Goal: Task Accomplishment & Management: Use online tool/utility

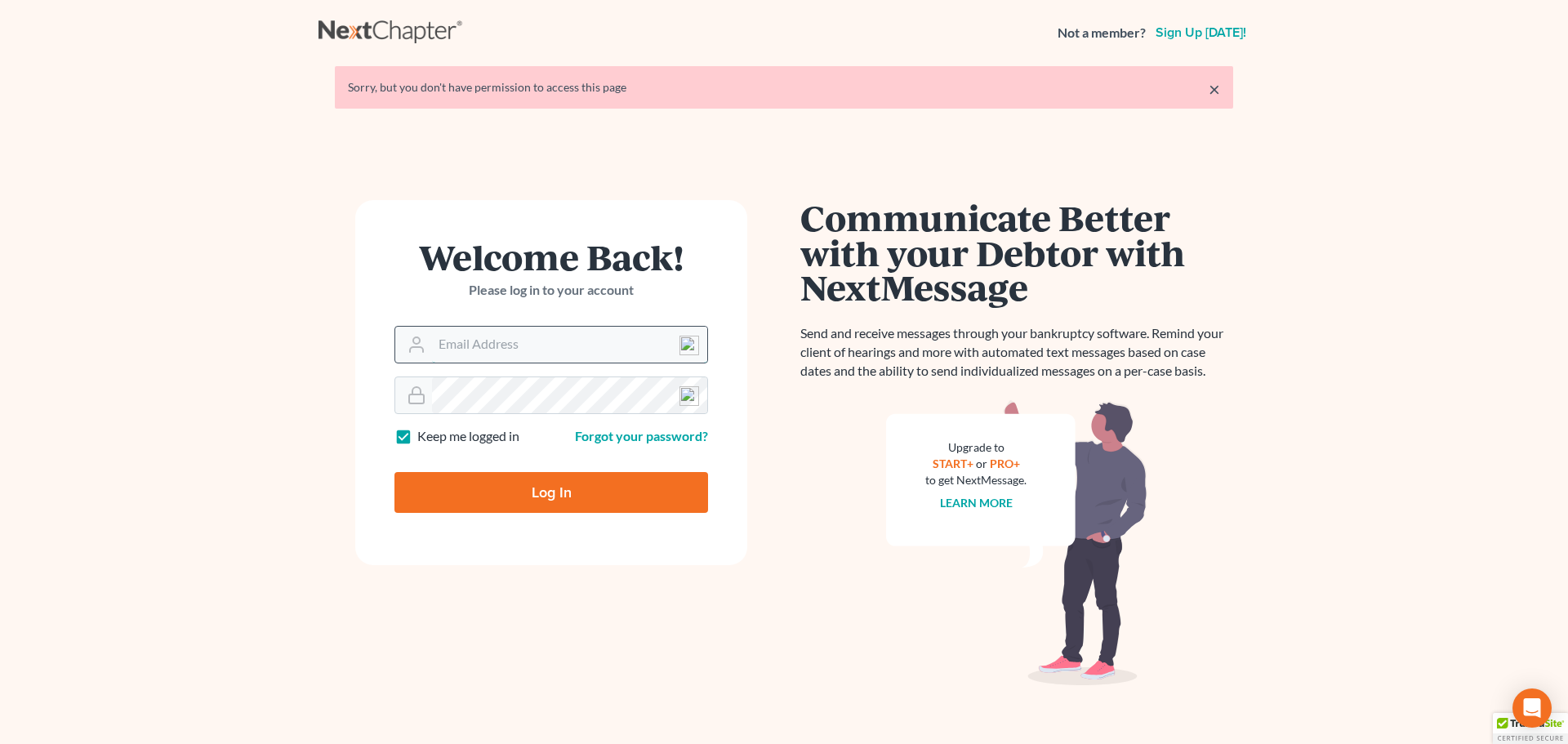
click at [456, 348] on input "Email Address" at bounding box center [569, 344] width 275 height 36
type input "[EMAIL_ADDRESS][DOMAIN_NAME]"
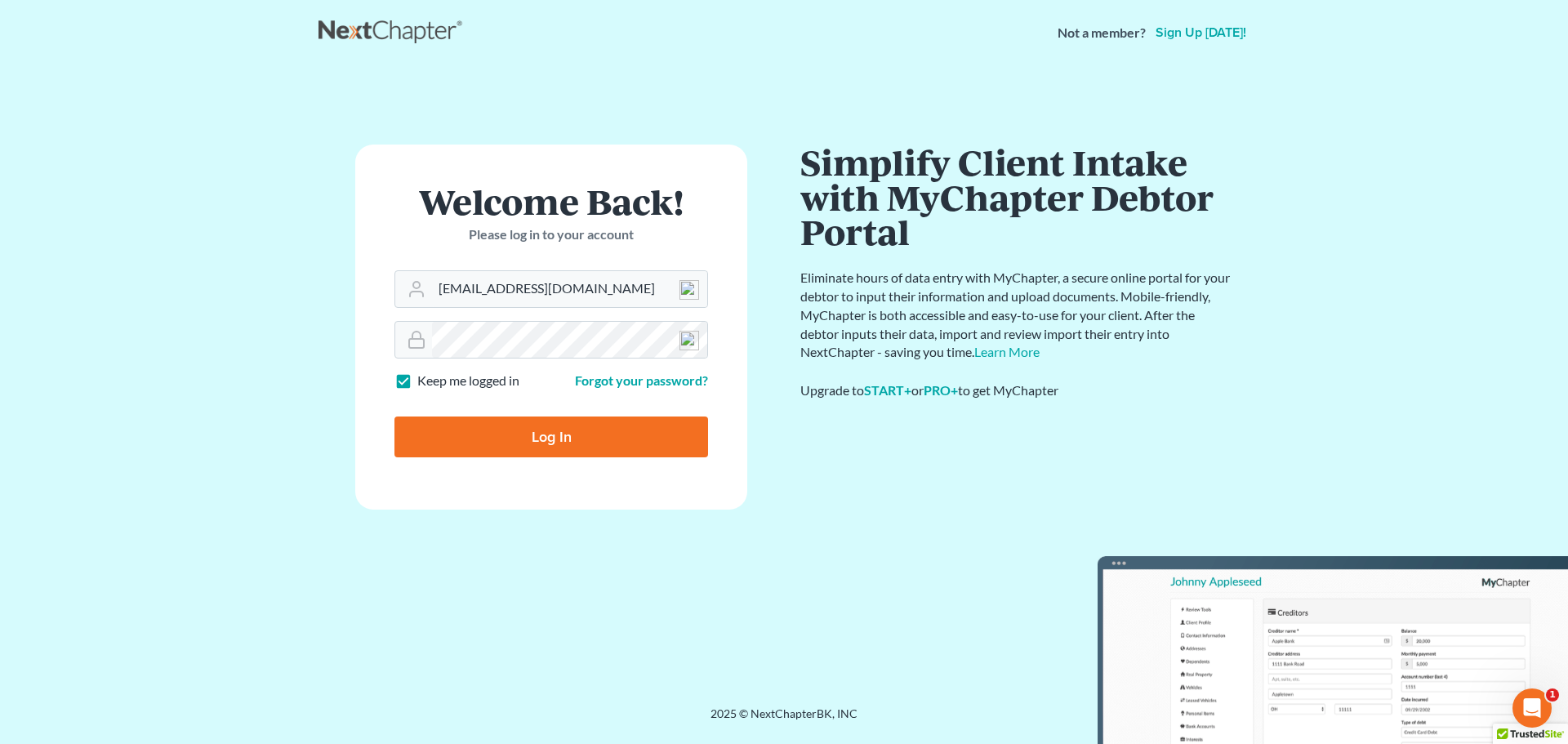
click at [541, 451] on input "Log In" at bounding box center [552, 436] width 314 height 41
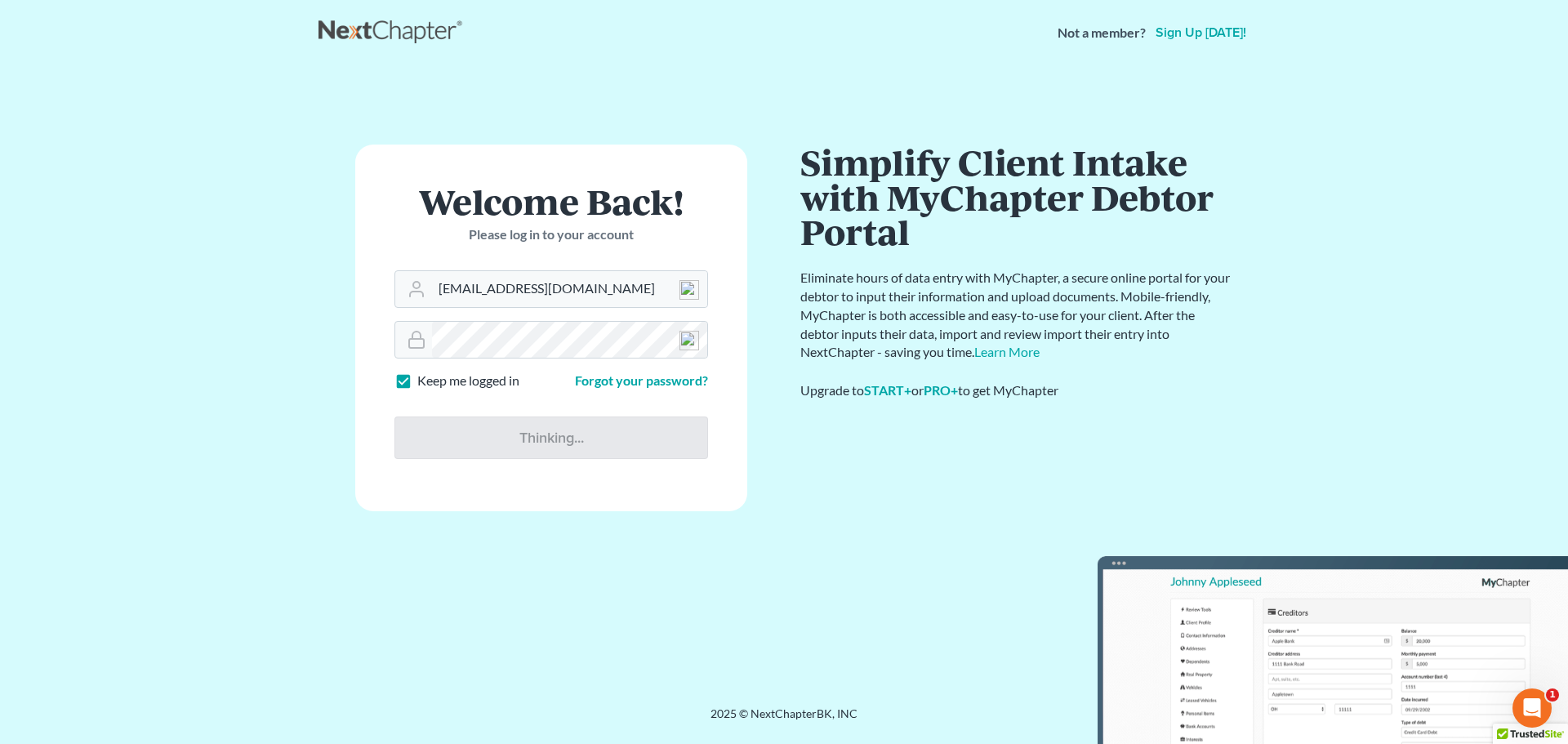
type input "Thinking..."
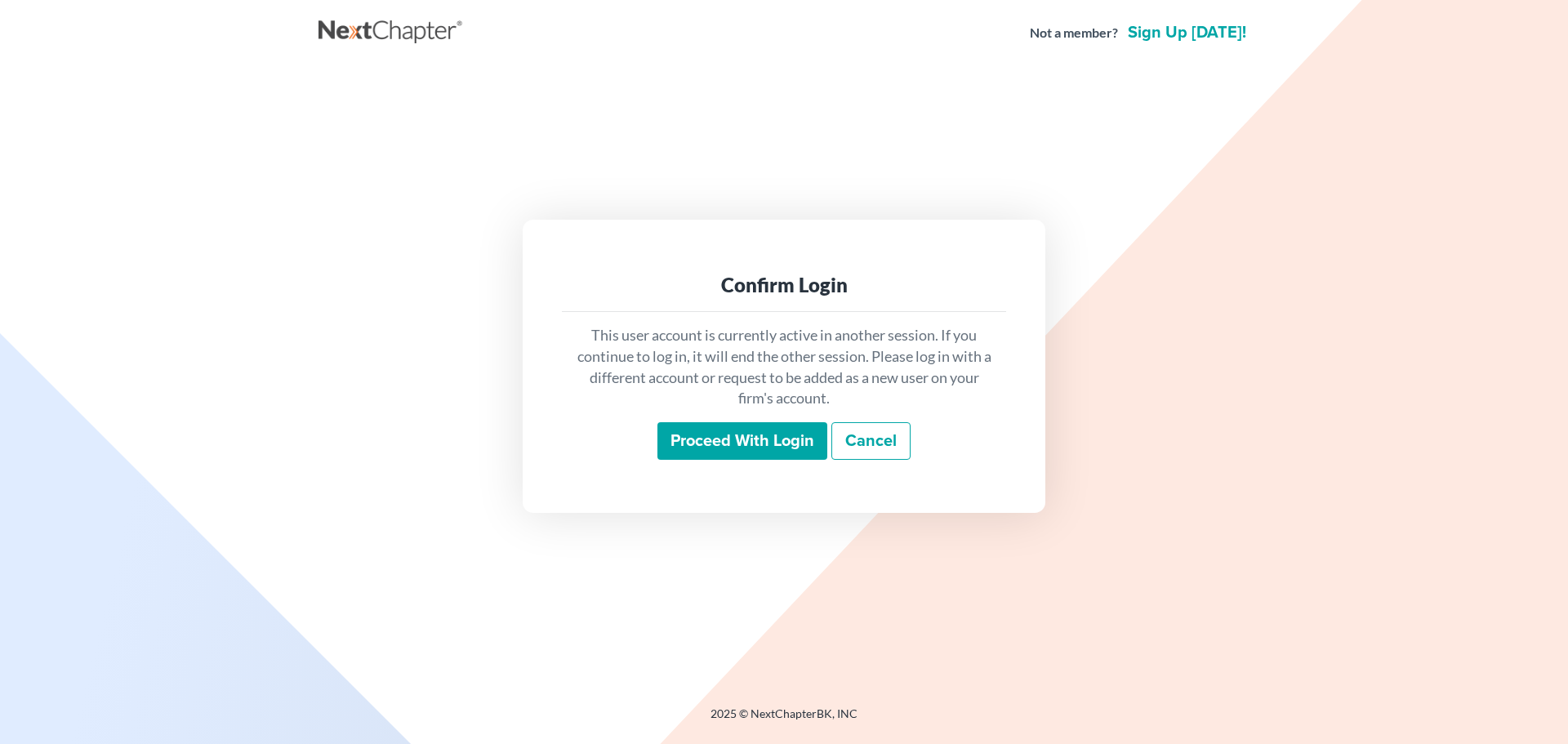
click at [744, 450] on input "Proceed with login" at bounding box center [742, 441] width 170 height 38
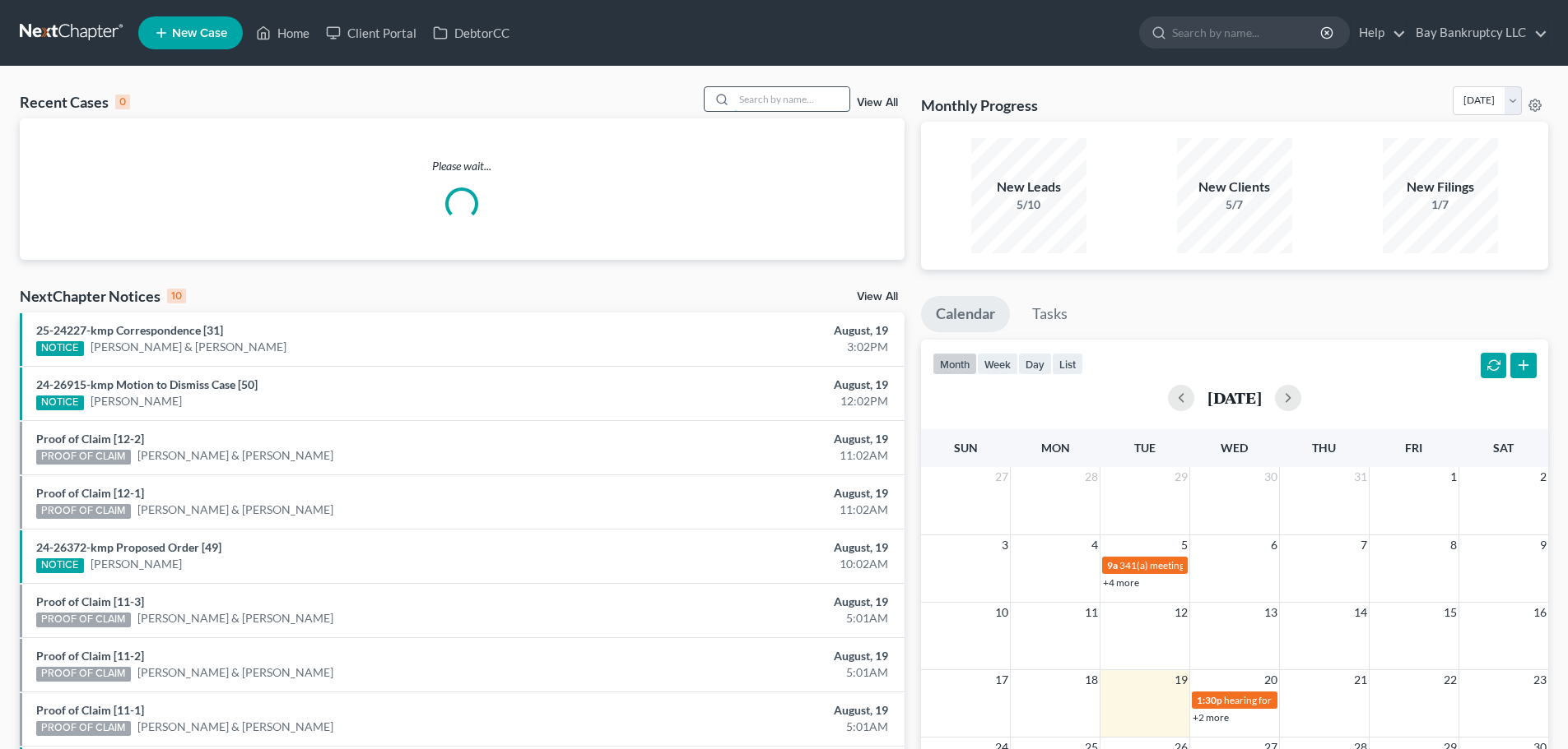
click at [761, 104] on input "search" at bounding box center [791, 99] width 115 height 24
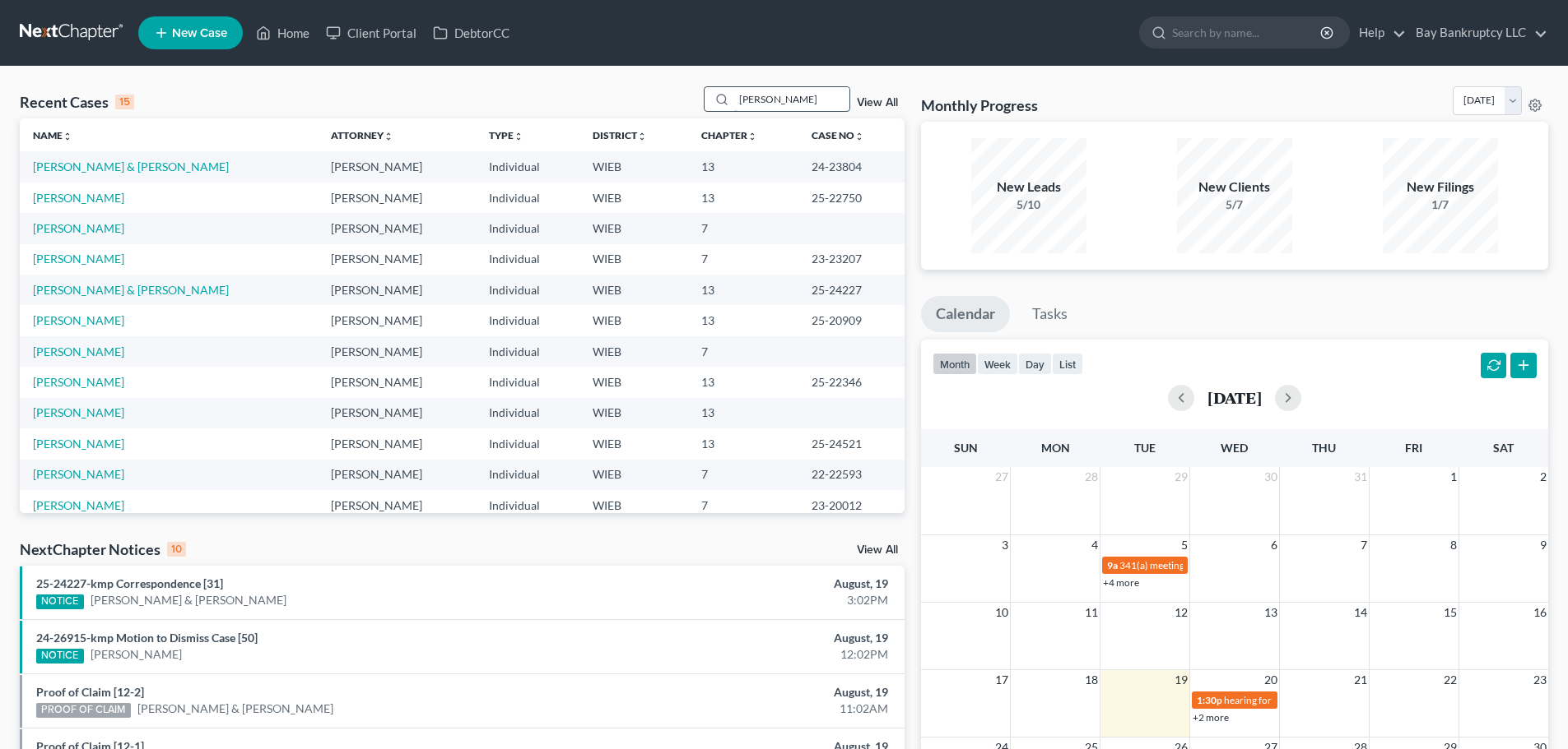
type input "craig"
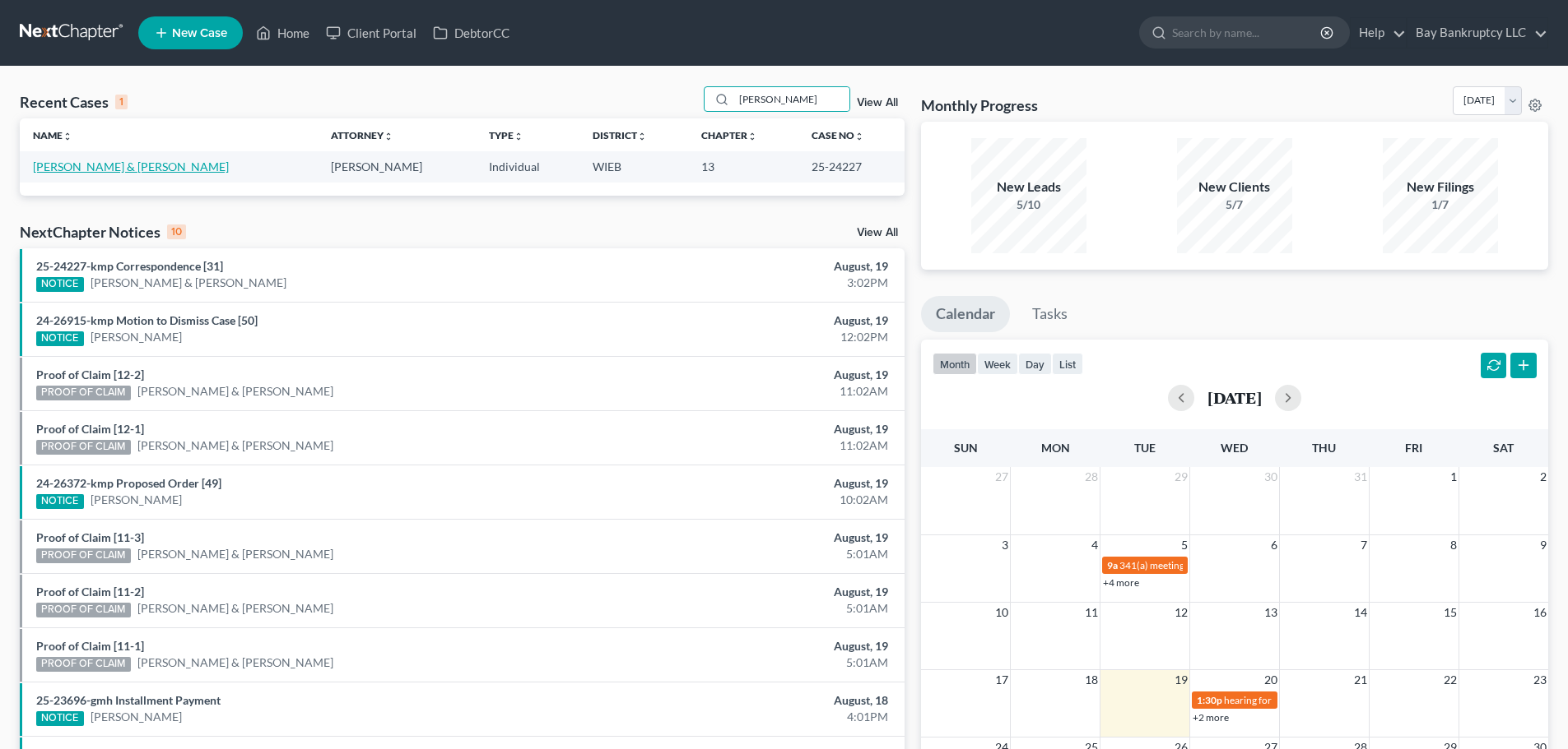
click at [94, 163] on link "Craig, Cory & Denise" at bounding box center [131, 166] width 196 height 14
select select "4"
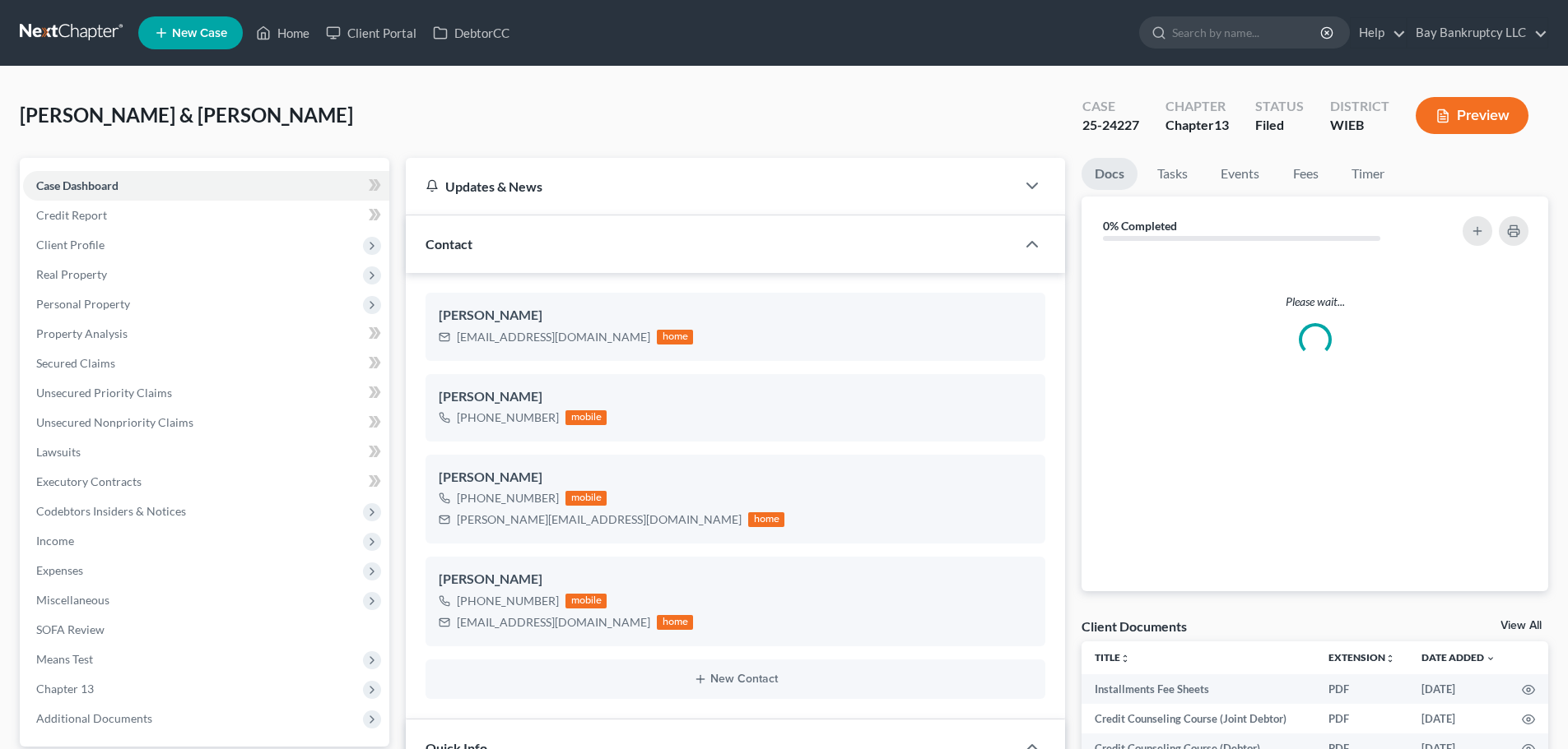
scroll to position [163, 0]
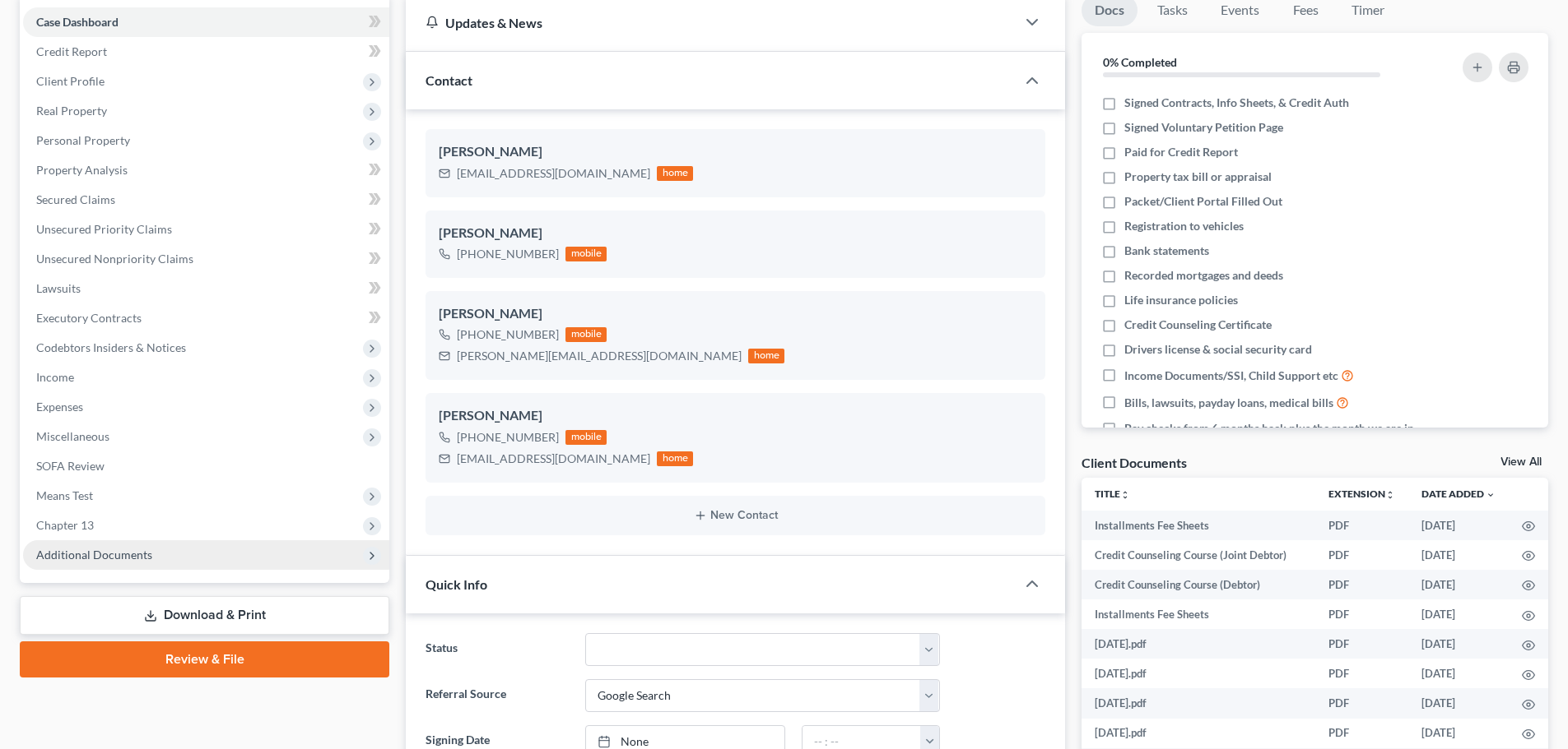
click at [95, 556] on span "Additional Documents" at bounding box center [94, 554] width 116 height 14
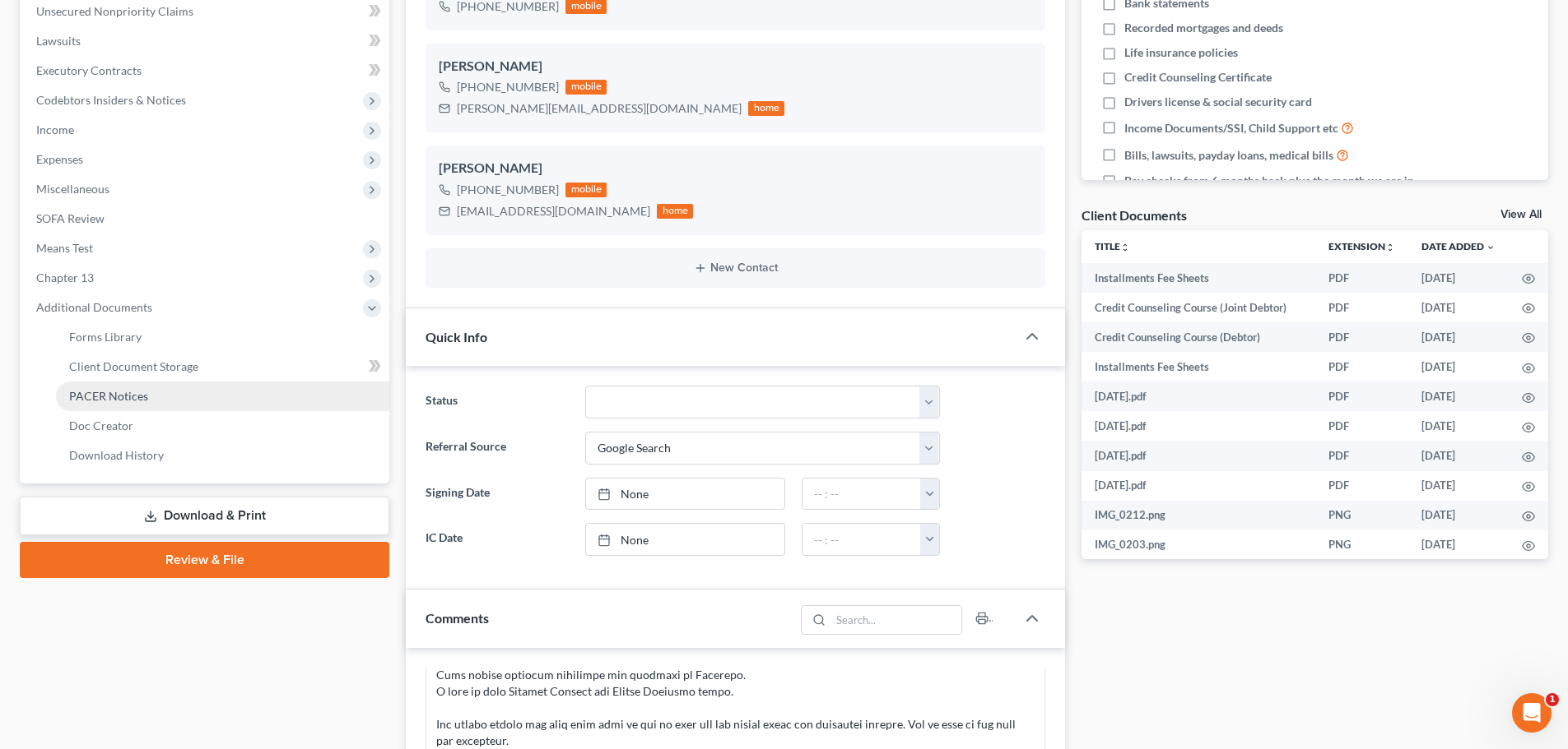
scroll to position [0, 0]
click at [117, 397] on span "PACER Notices" at bounding box center [108, 395] width 79 height 14
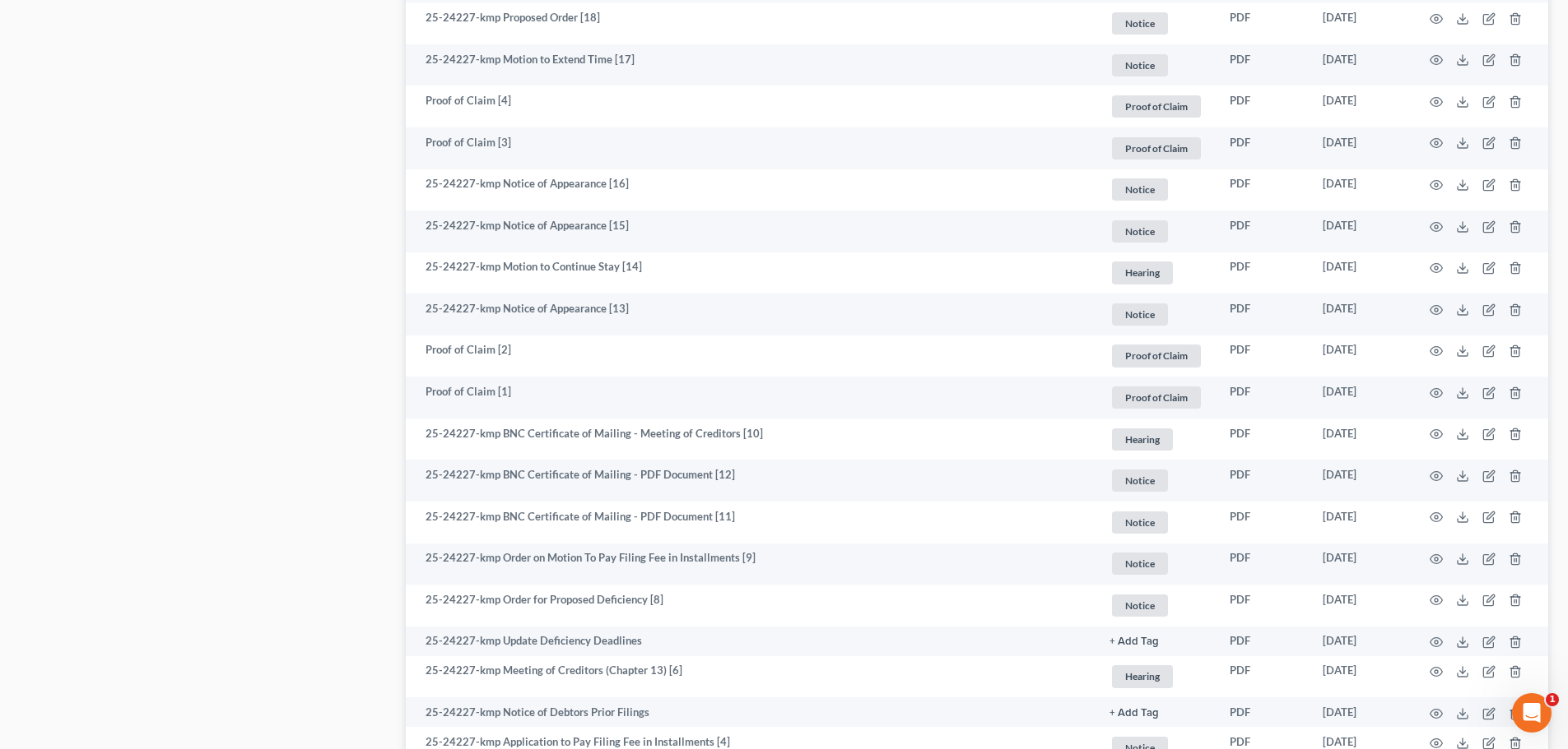
scroll to position [1727, 0]
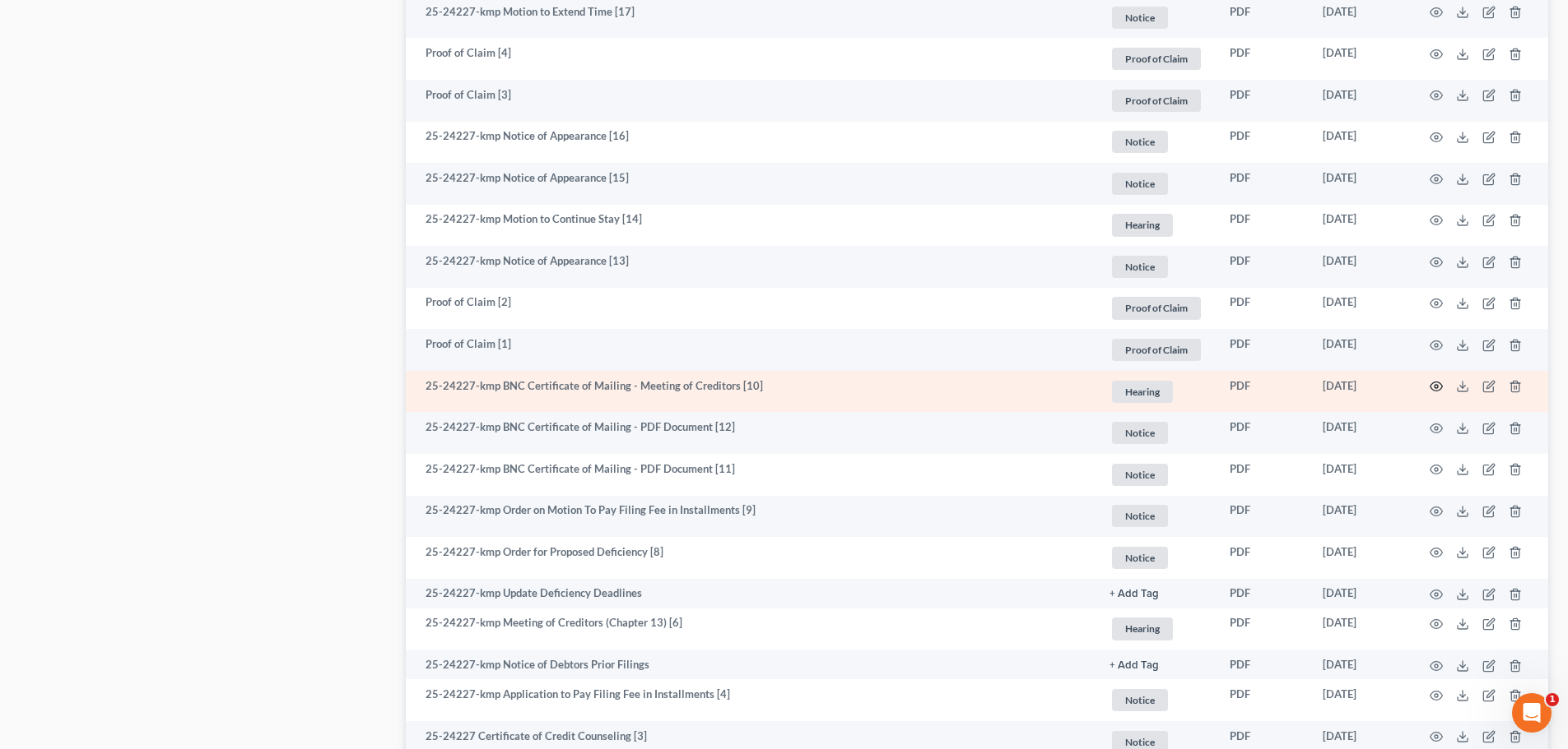
click at [1434, 385] on icon "button" at bounding box center [1436, 387] width 13 height 13
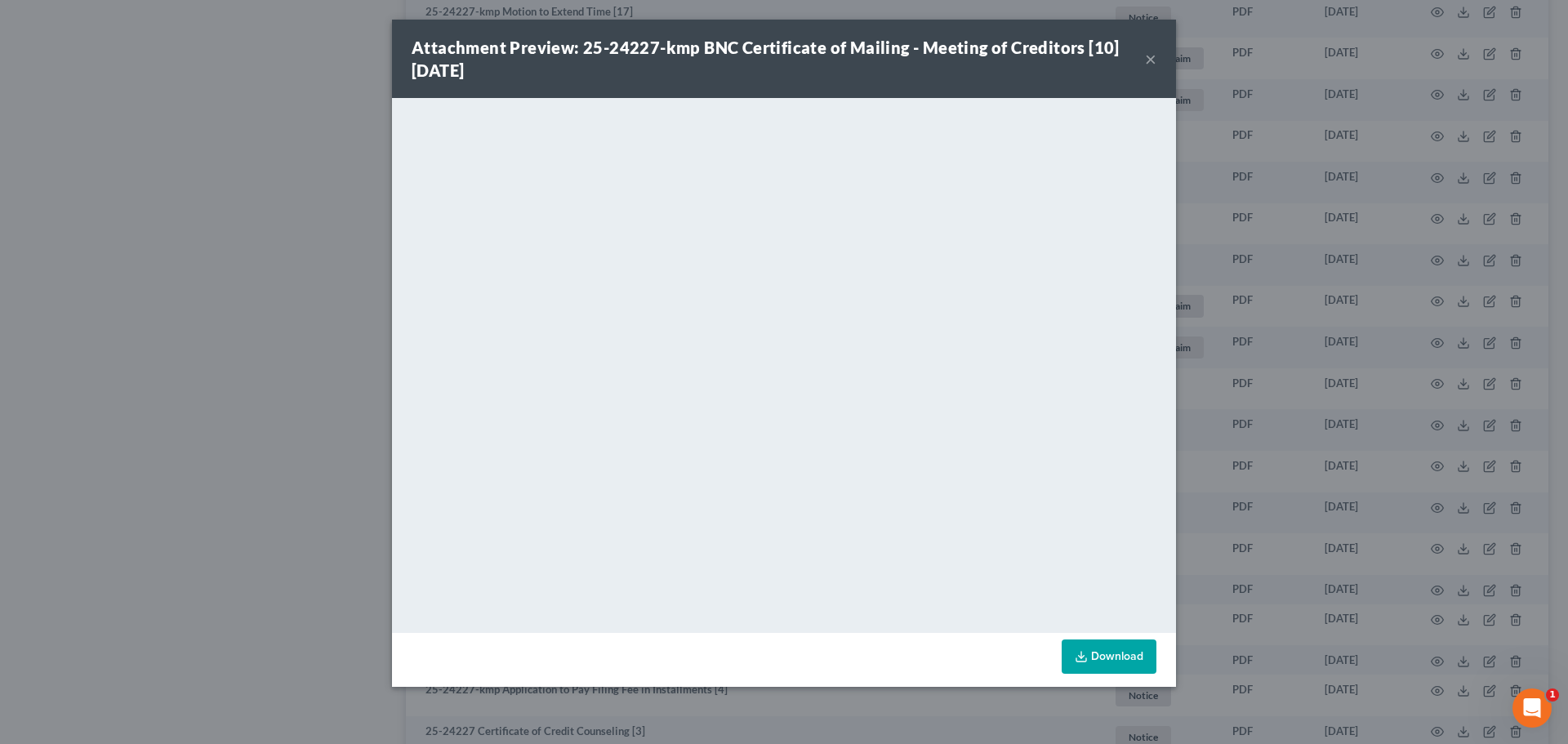
click at [1148, 60] on button "×" at bounding box center [1151, 59] width 12 height 20
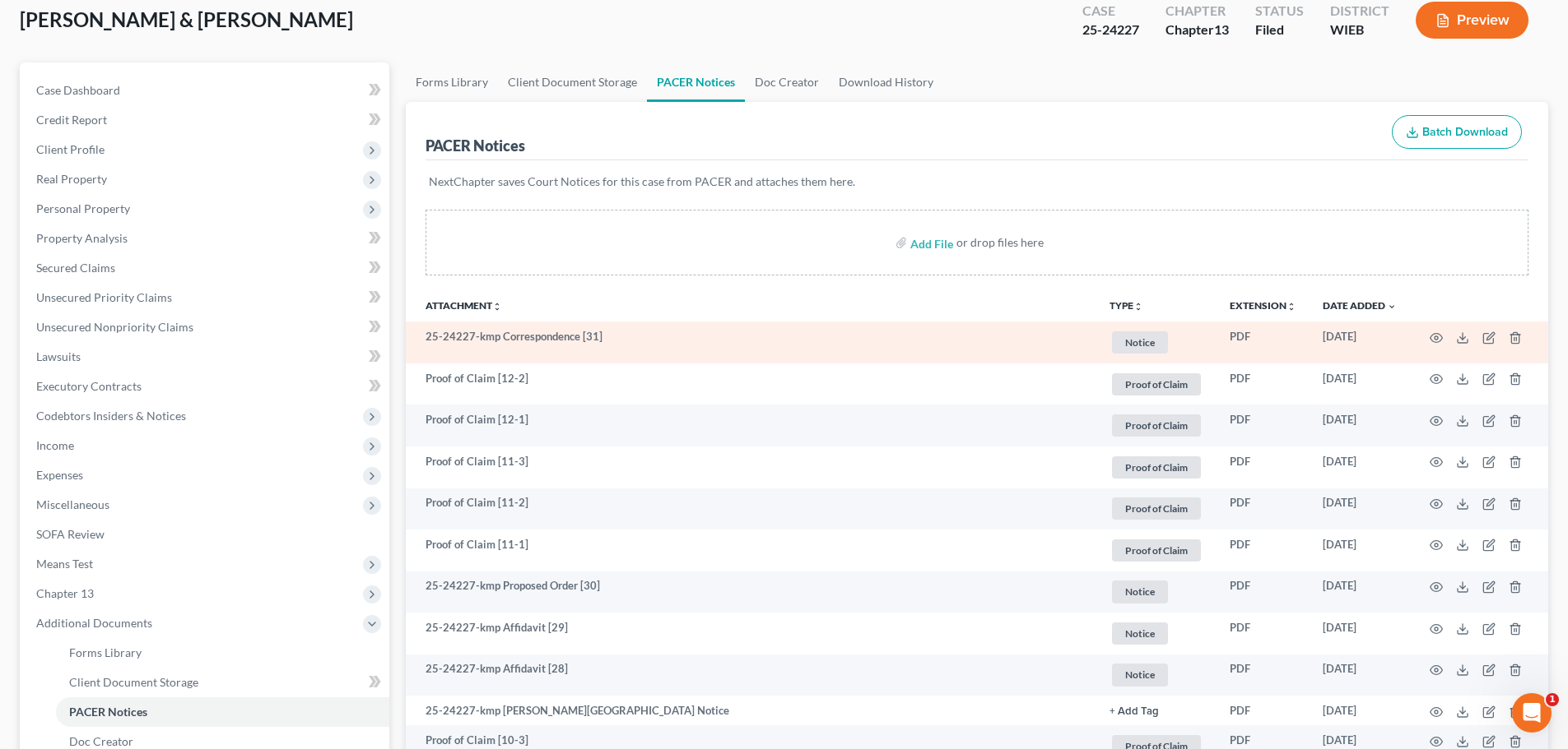
scroll to position [0, 0]
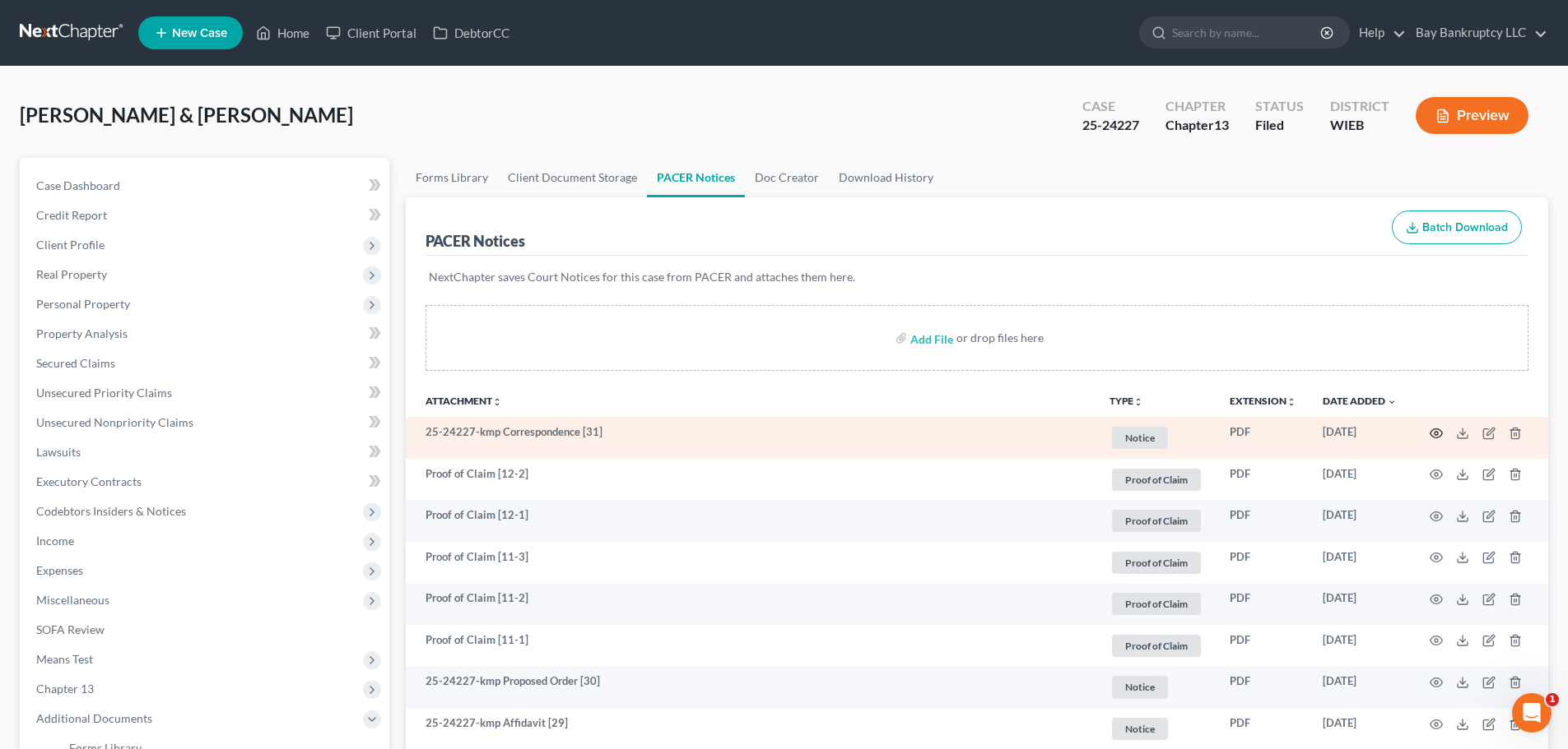
click at [1434, 431] on icon "button" at bounding box center [1436, 433] width 13 height 13
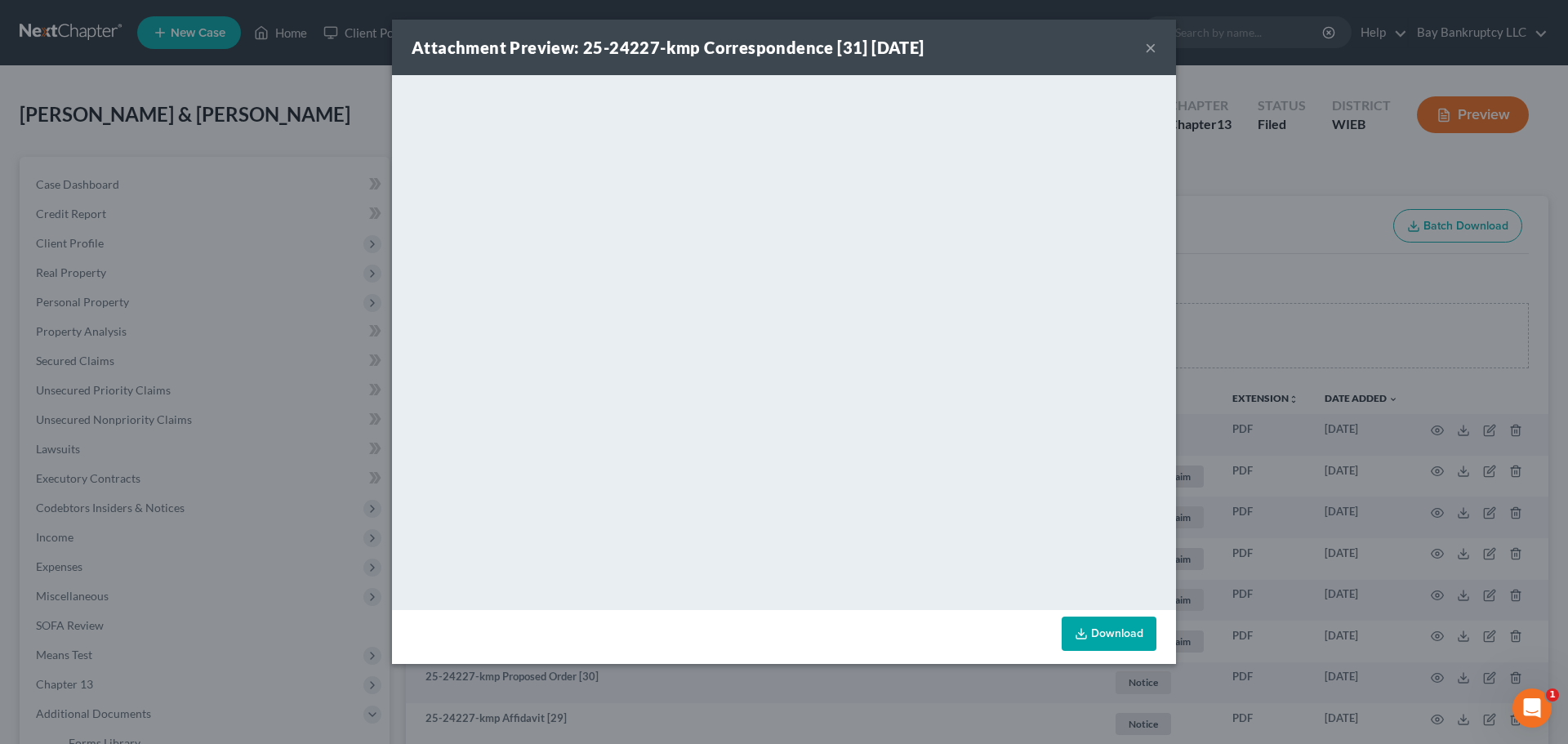
click at [1148, 47] on button "×" at bounding box center [1151, 48] width 12 height 20
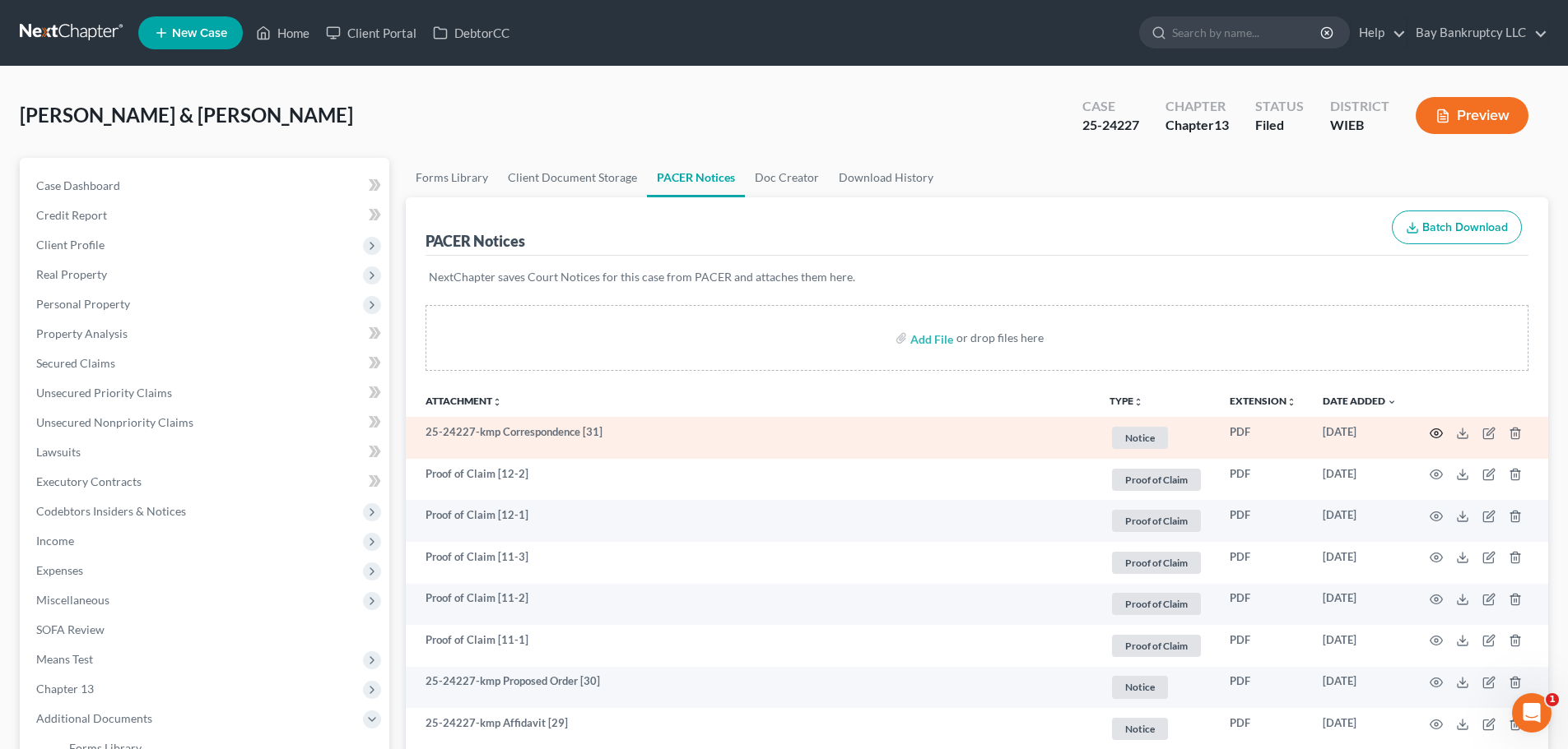
click at [1431, 435] on icon "button" at bounding box center [1436, 433] width 13 height 9
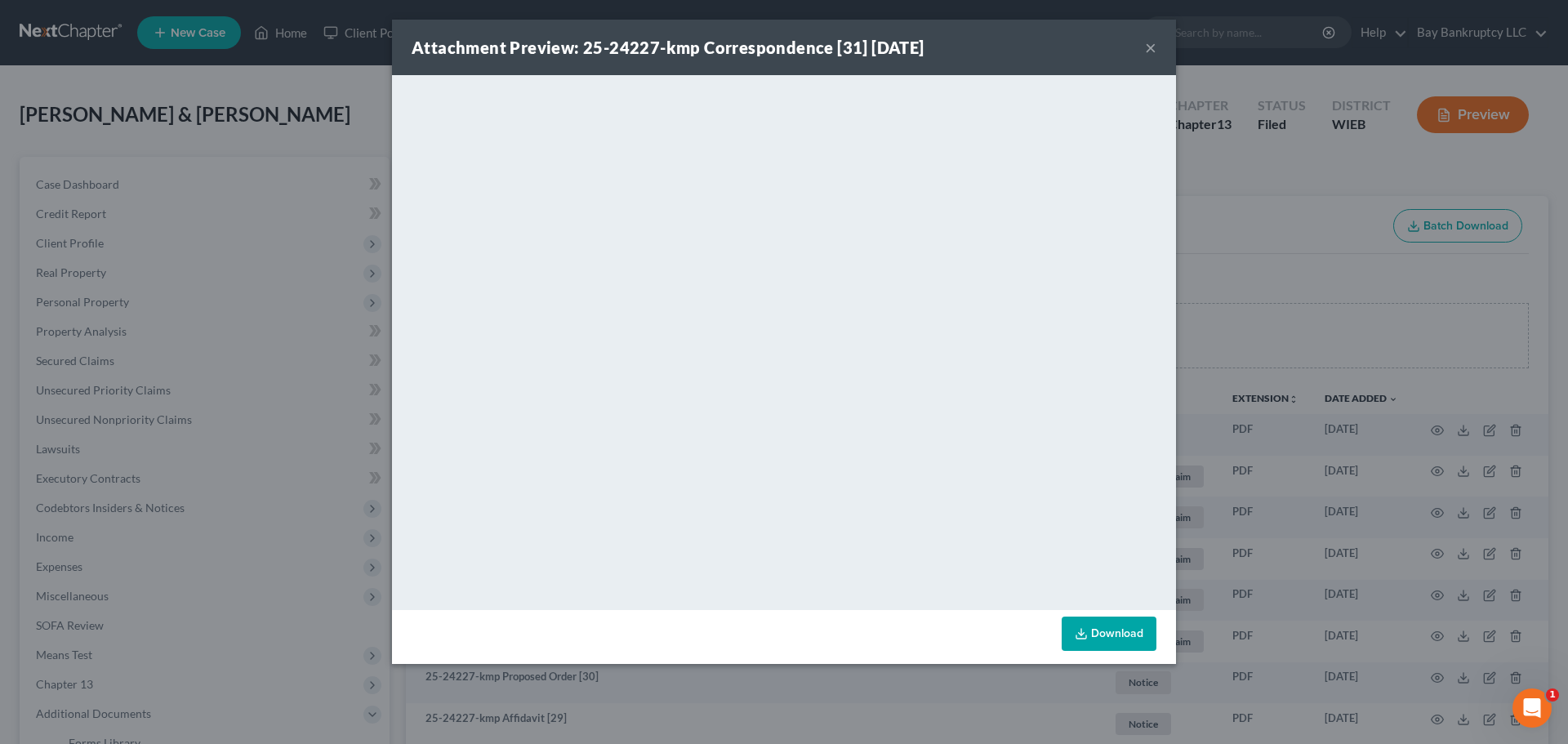
click at [1151, 47] on button "×" at bounding box center [1151, 48] width 12 height 20
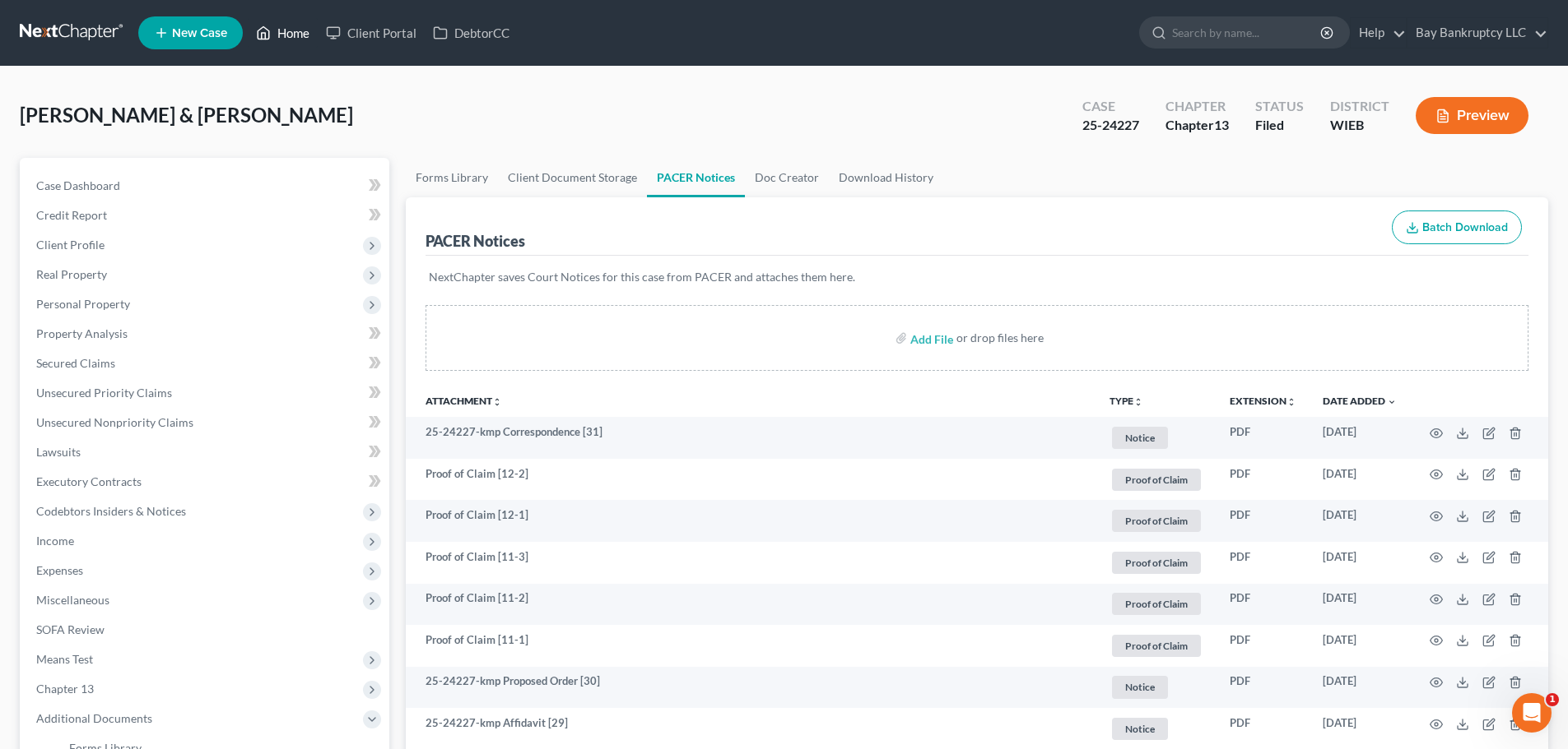
click at [285, 29] on link "Home" at bounding box center [283, 33] width 70 height 30
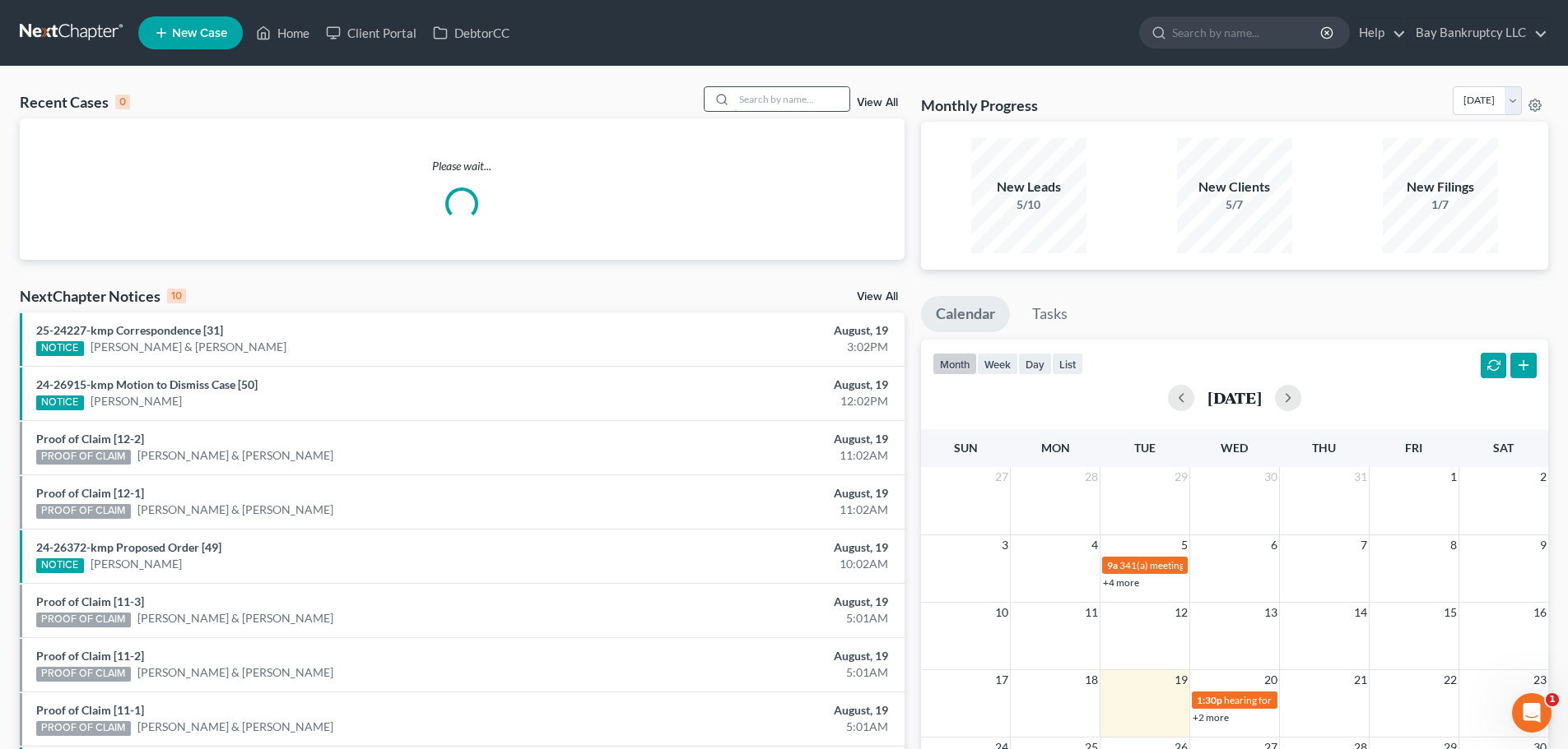
click at [769, 95] on input "search" at bounding box center [791, 99] width 115 height 24
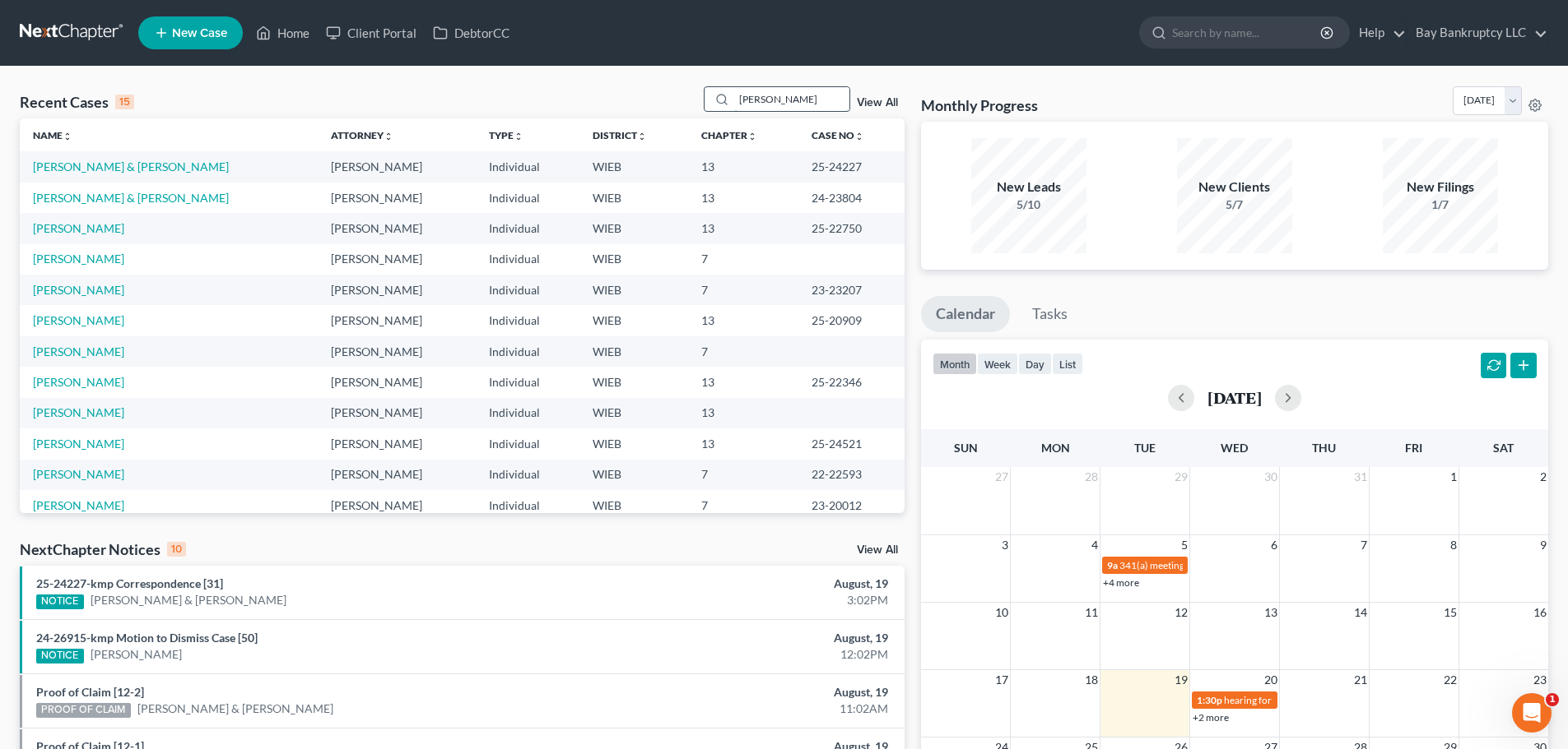
type input "marlon"
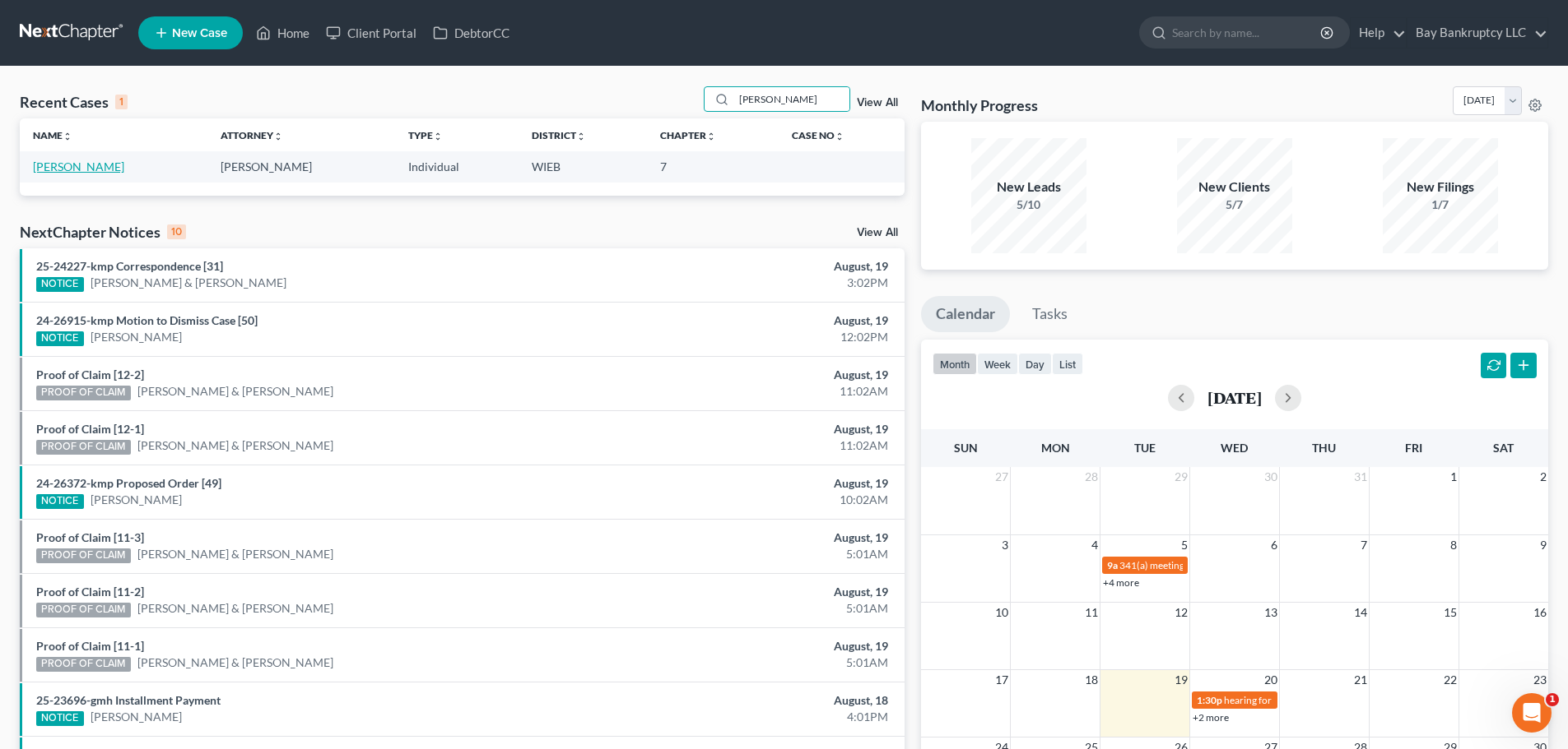
click at [65, 160] on link "Chapman, Marlon" at bounding box center [78, 166] width 92 height 14
select select "0"
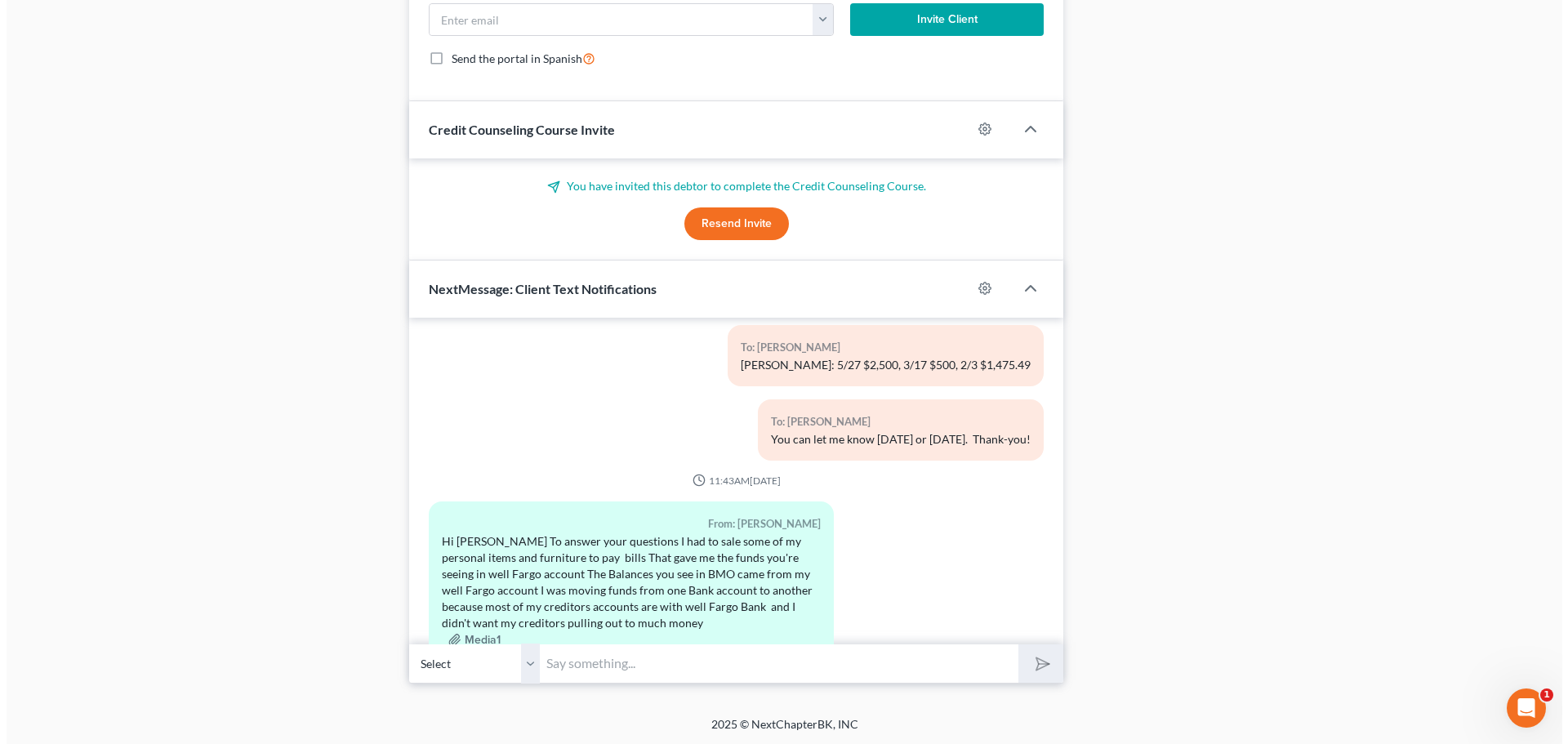
scroll to position [1425, 0]
click at [465, 632] on button "Media1" at bounding box center [468, 638] width 52 height 13
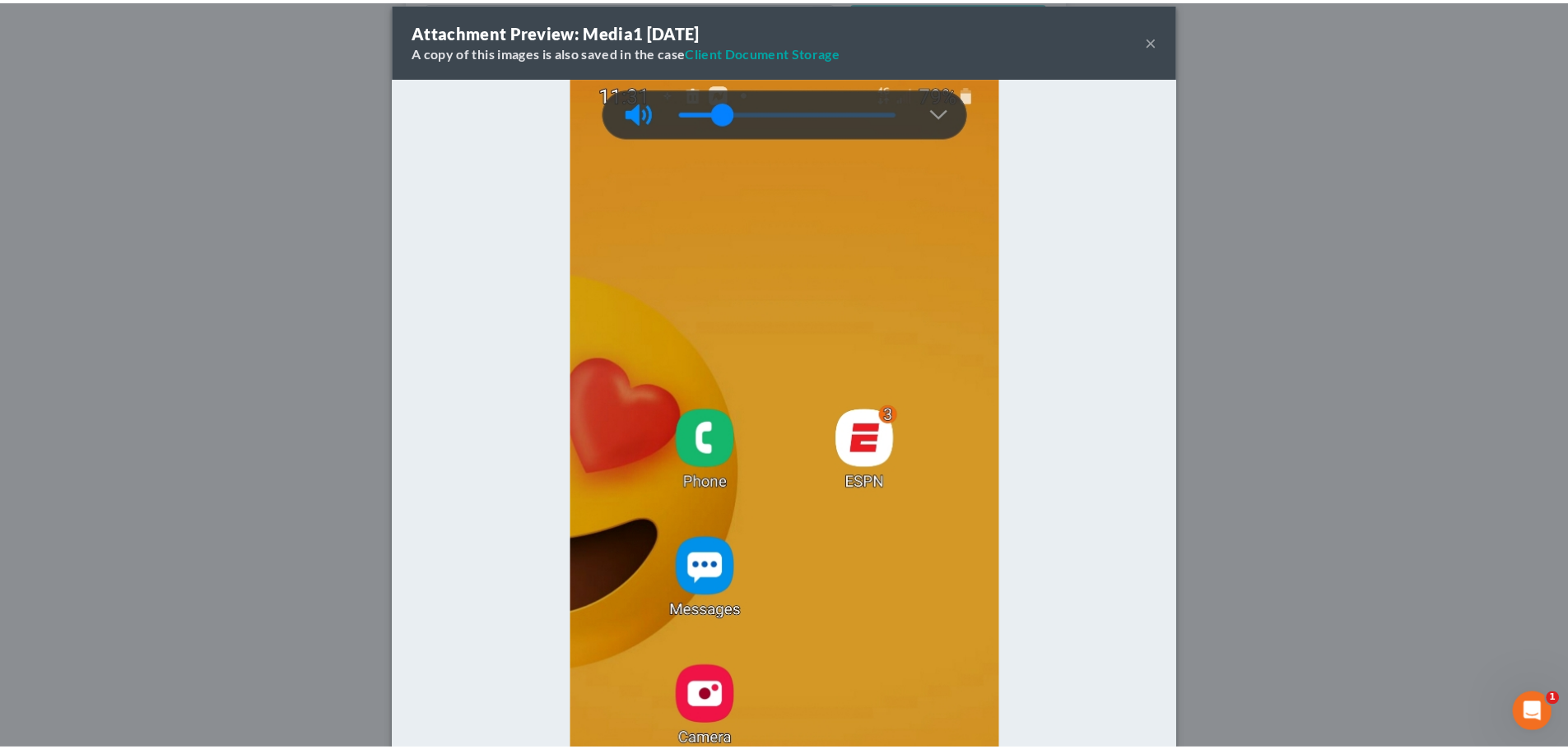
scroll to position [0, 0]
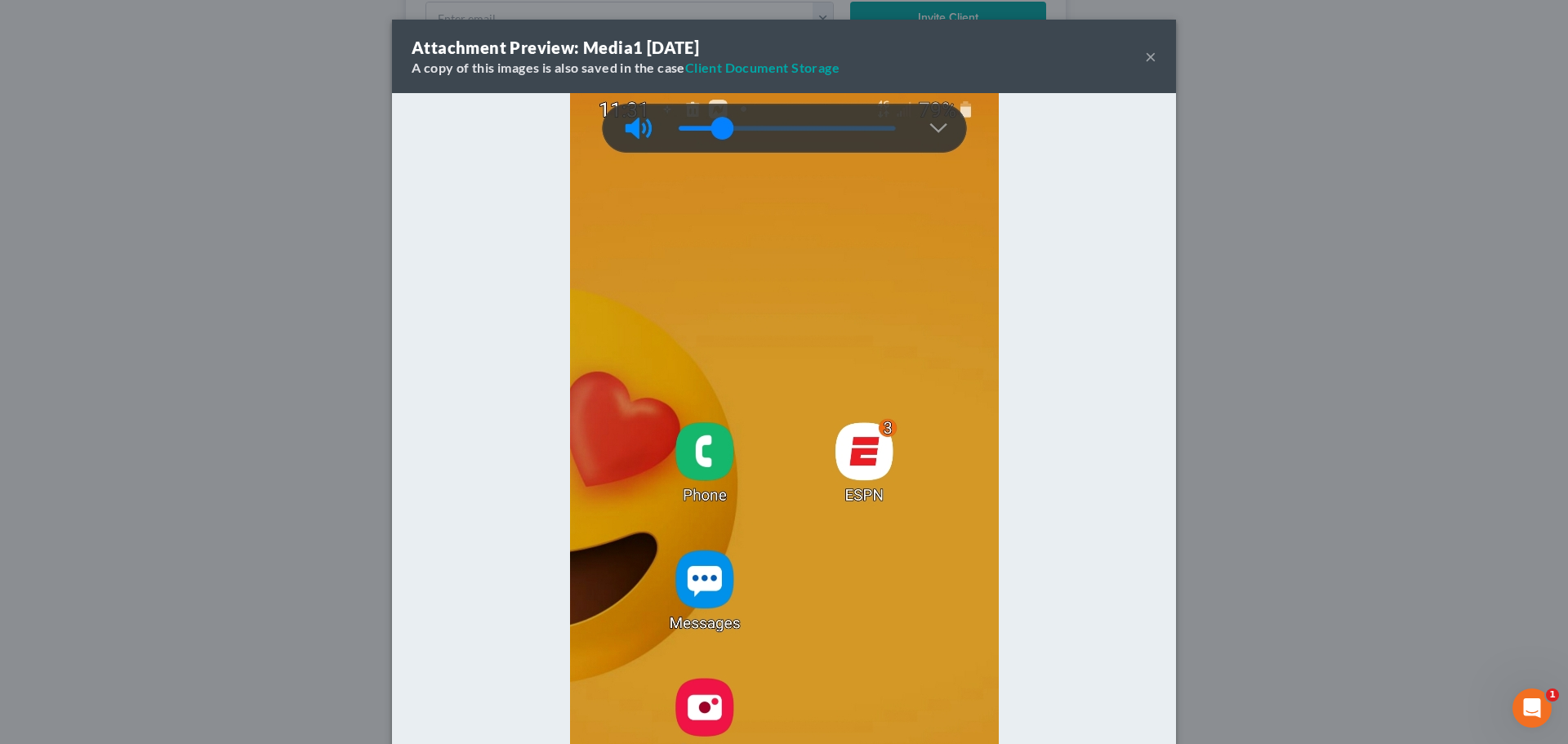
click at [1149, 57] on button "×" at bounding box center [1151, 57] width 12 height 20
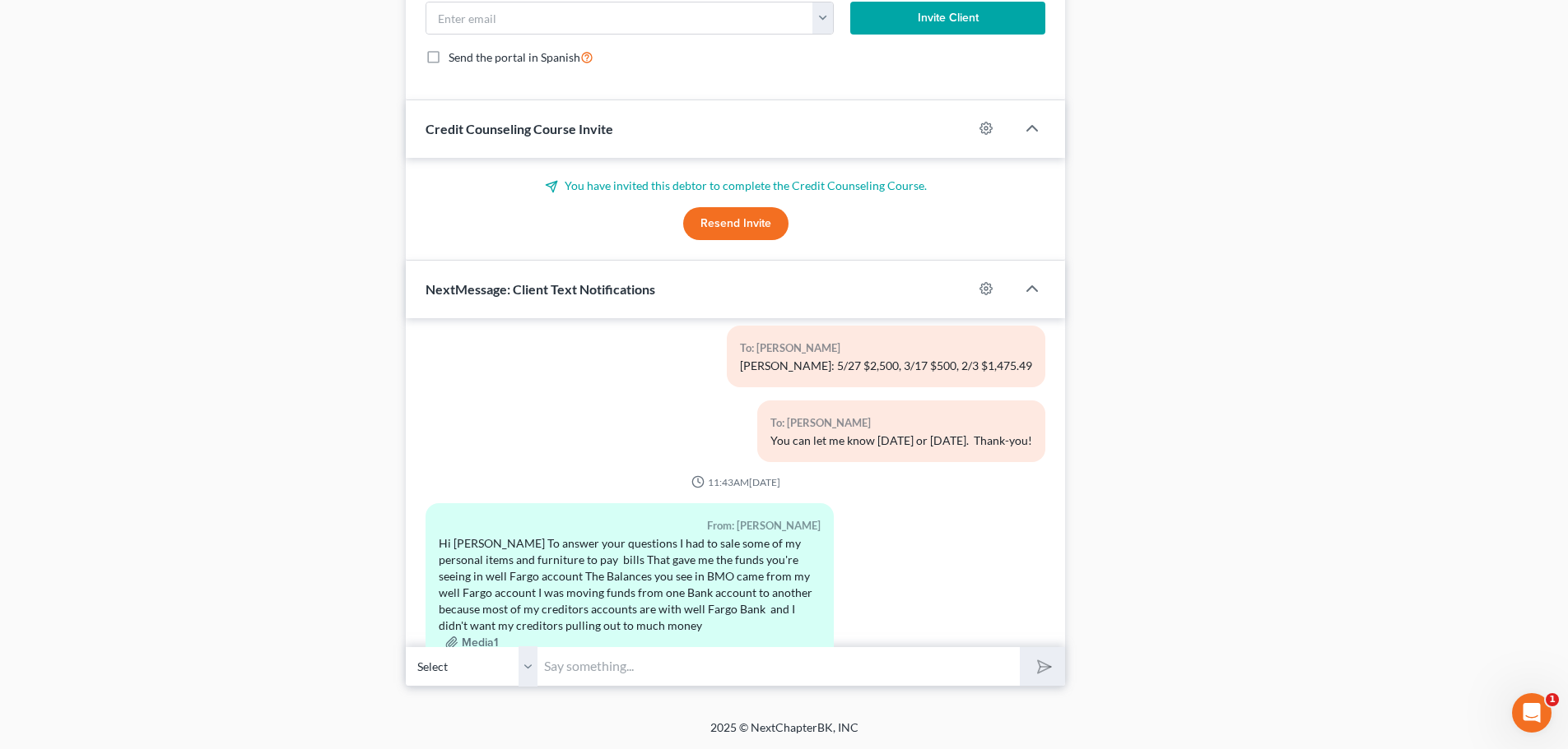
click at [596, 664] on input "text" at bounding box center [779, 666] width 482 height 40
click at [543, 670] on input "k, thank-y" at bounding box center [779, 666] width 482 height 40
click at [622, 665] on input "Ok, thank-y" at bounding box center [779, 666] width 482 height 40
type input "ok, thank-you!"
click at [1057, 668] on button "submit" at bounding box center [1042, 666] width 45 height 39
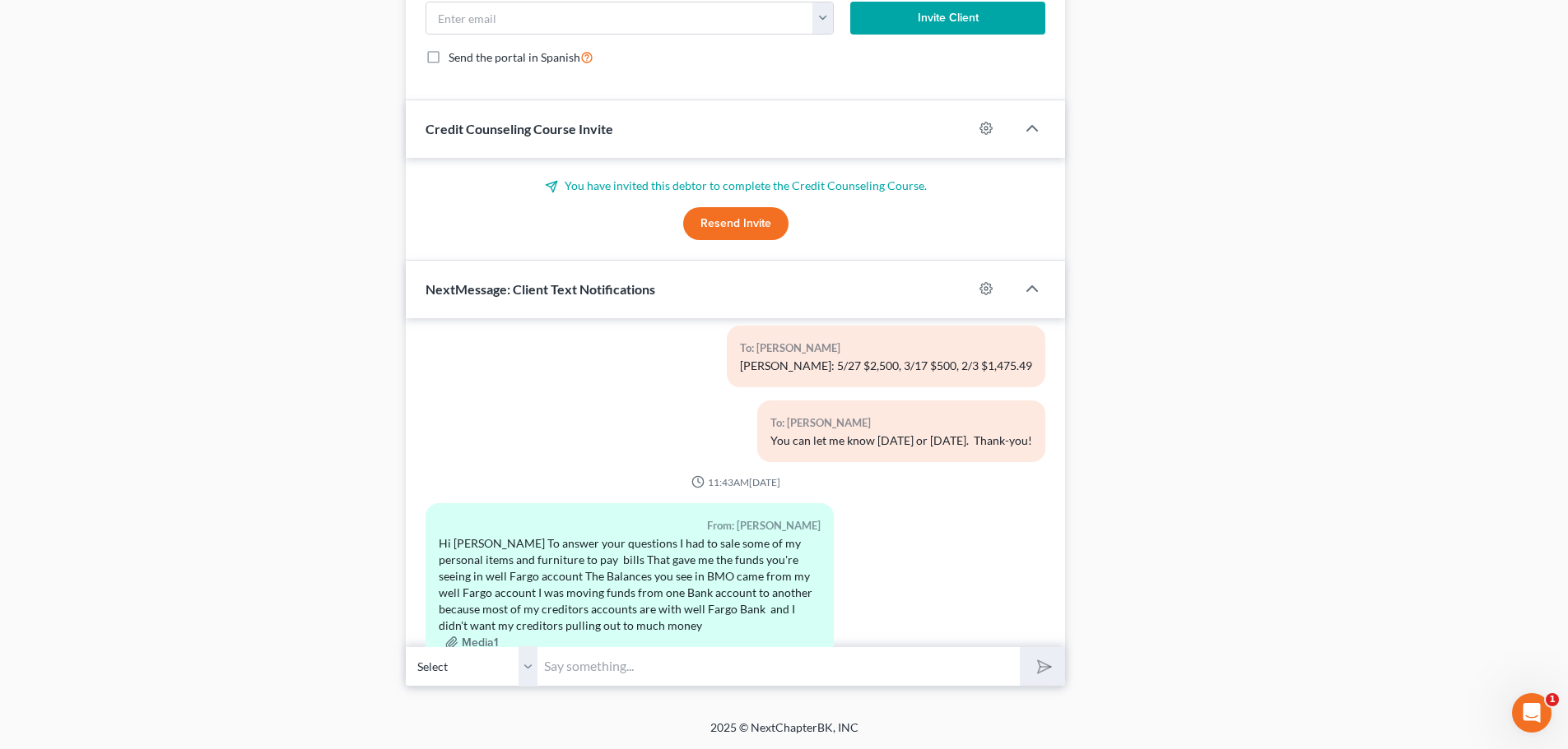
scroll to position [2840, 0]
